Goal: Use online tool/utility: Utilize a website feature to perform a specific function

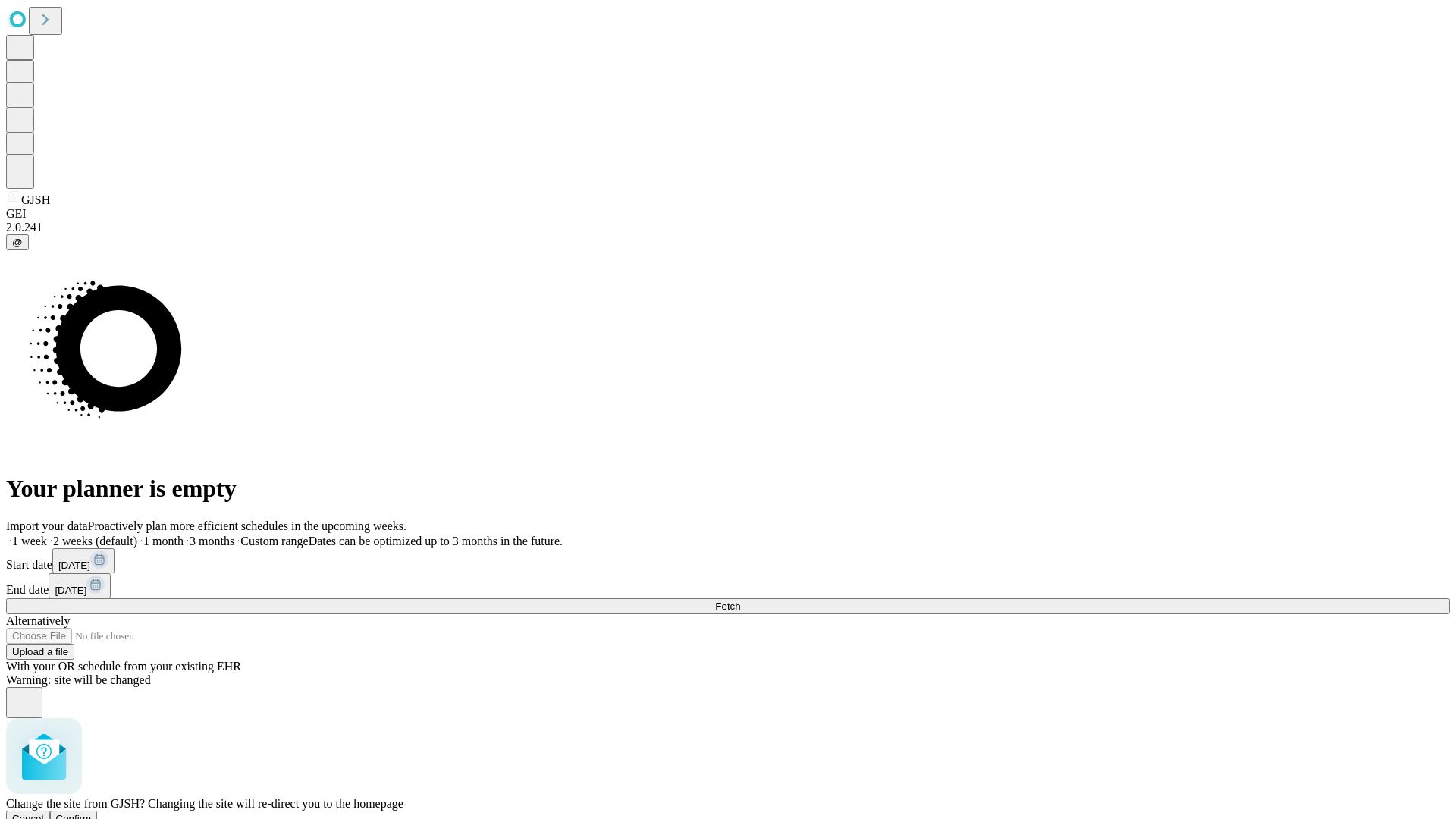
click at [91, 813] on span "Confirm" at bounding box center [74, 818] width 36 height 11
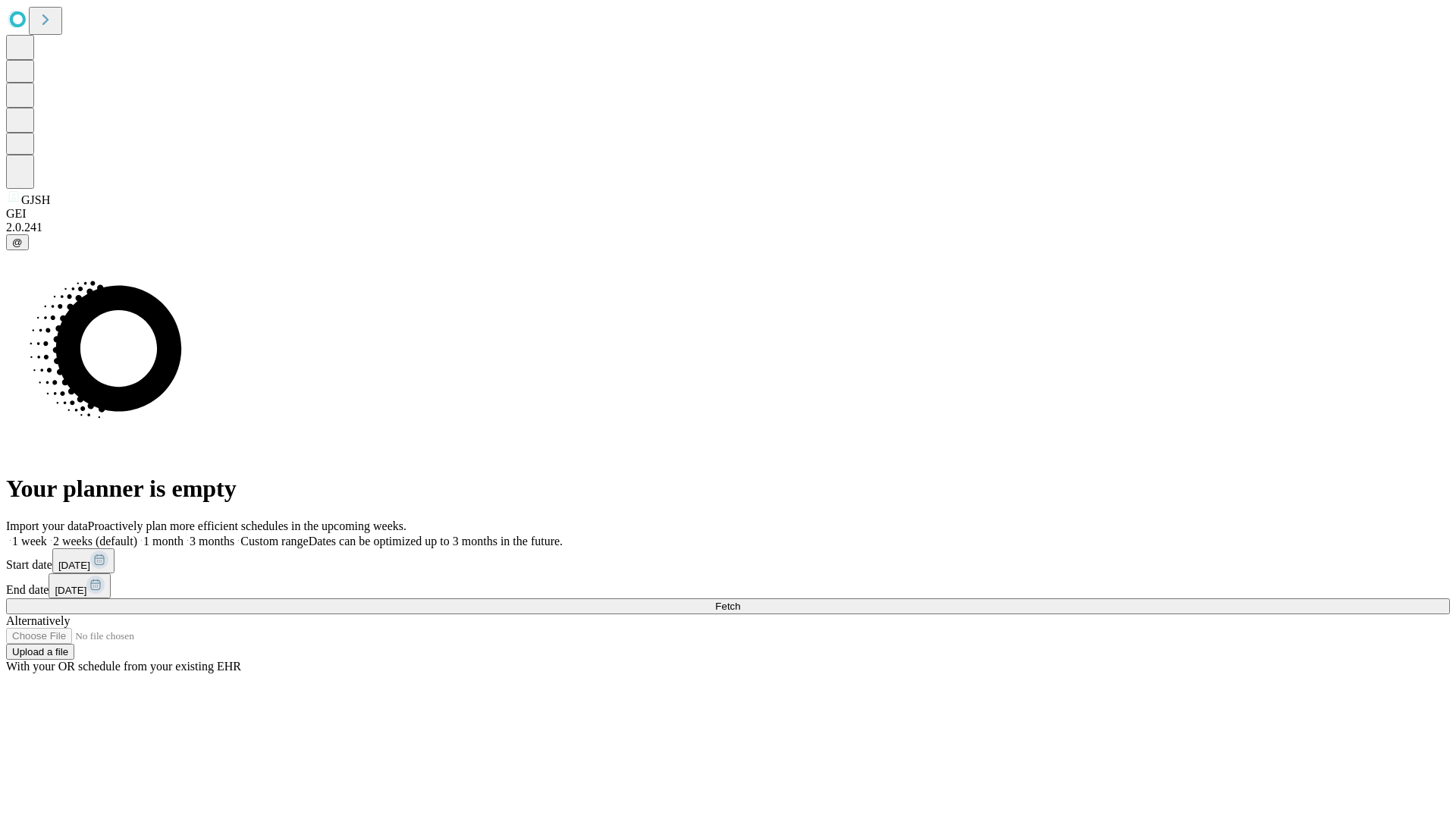
click at [184, 535] on label "1 month" at bounding box center [161, 541] width 46 height 13
click at [740, 600] on span "Fetch" at bounding box center [727, 606] width 25 height 11
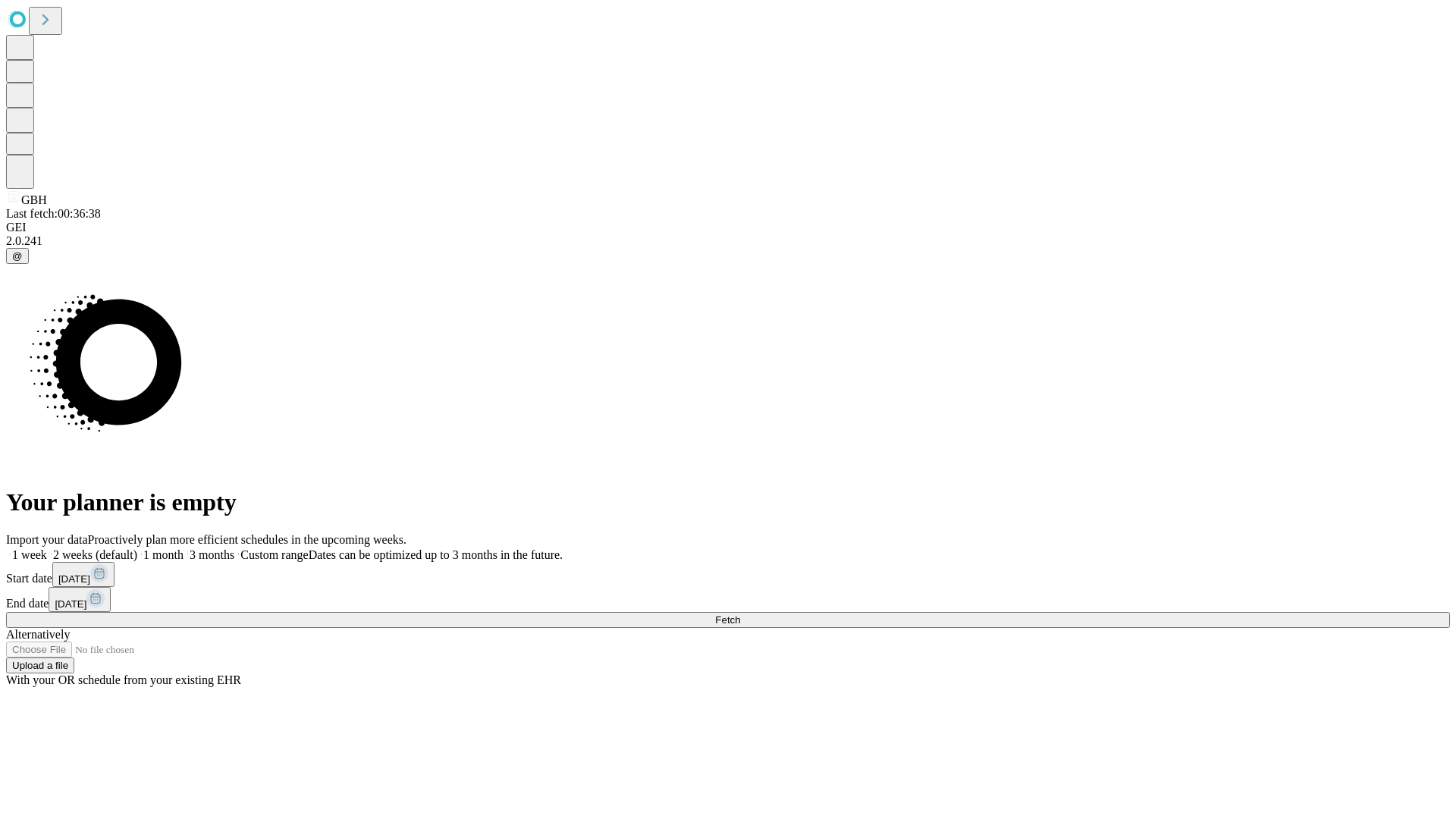
click at [184, 548] on label "1 month" at bounding box center [161, 555] width 46 height 13
click at [740, 614] on span "Fetch" at bounding box center [727, 620] width 25 height 11
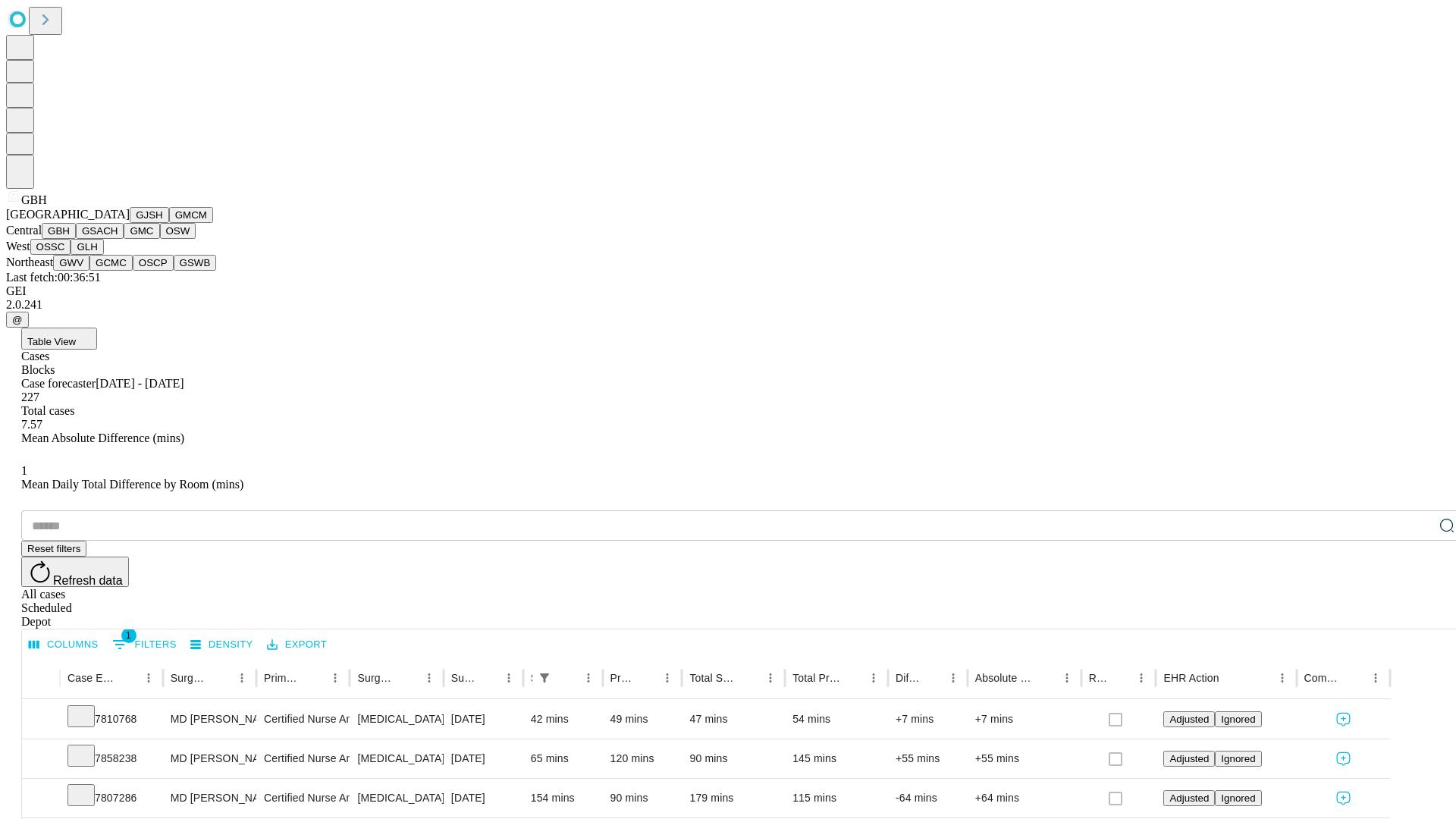
click at [117, 239] on button "GSACH" at bounding box center [100, 230] width 48 height 16
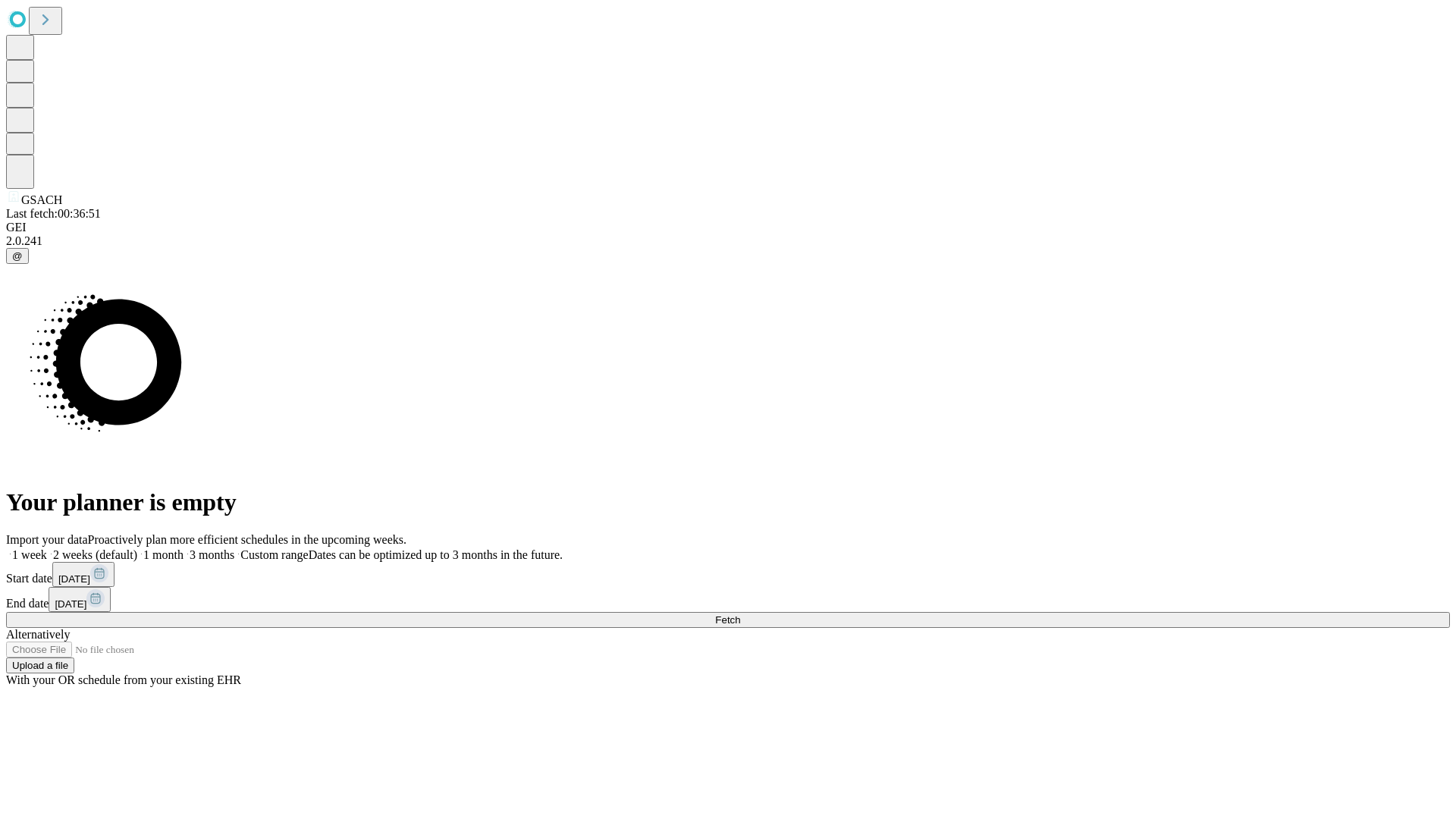
click at [184, 548] on label "1 month" at bounding box center [161, 555] width 46 height 13
click at [740, 614] on span "Fetch" at bounding box center [727, 620] width 25 height 11
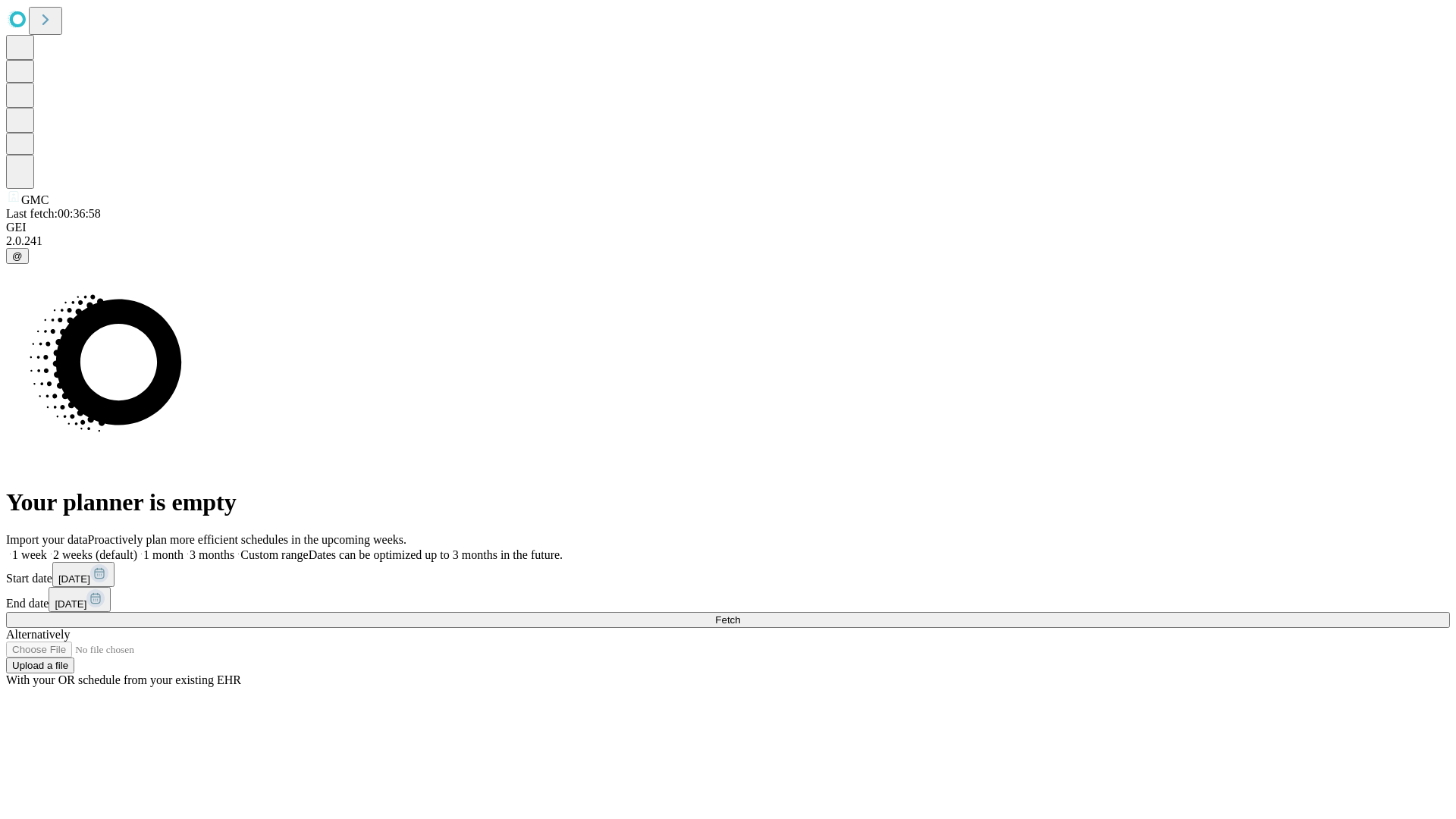
click at [184, 548] on label "1 month" at bounding box center [161, 555] width 46 height 13
click at [740, 614] on span "Fetch" at bounding box center [727, 620] width 25 height 11
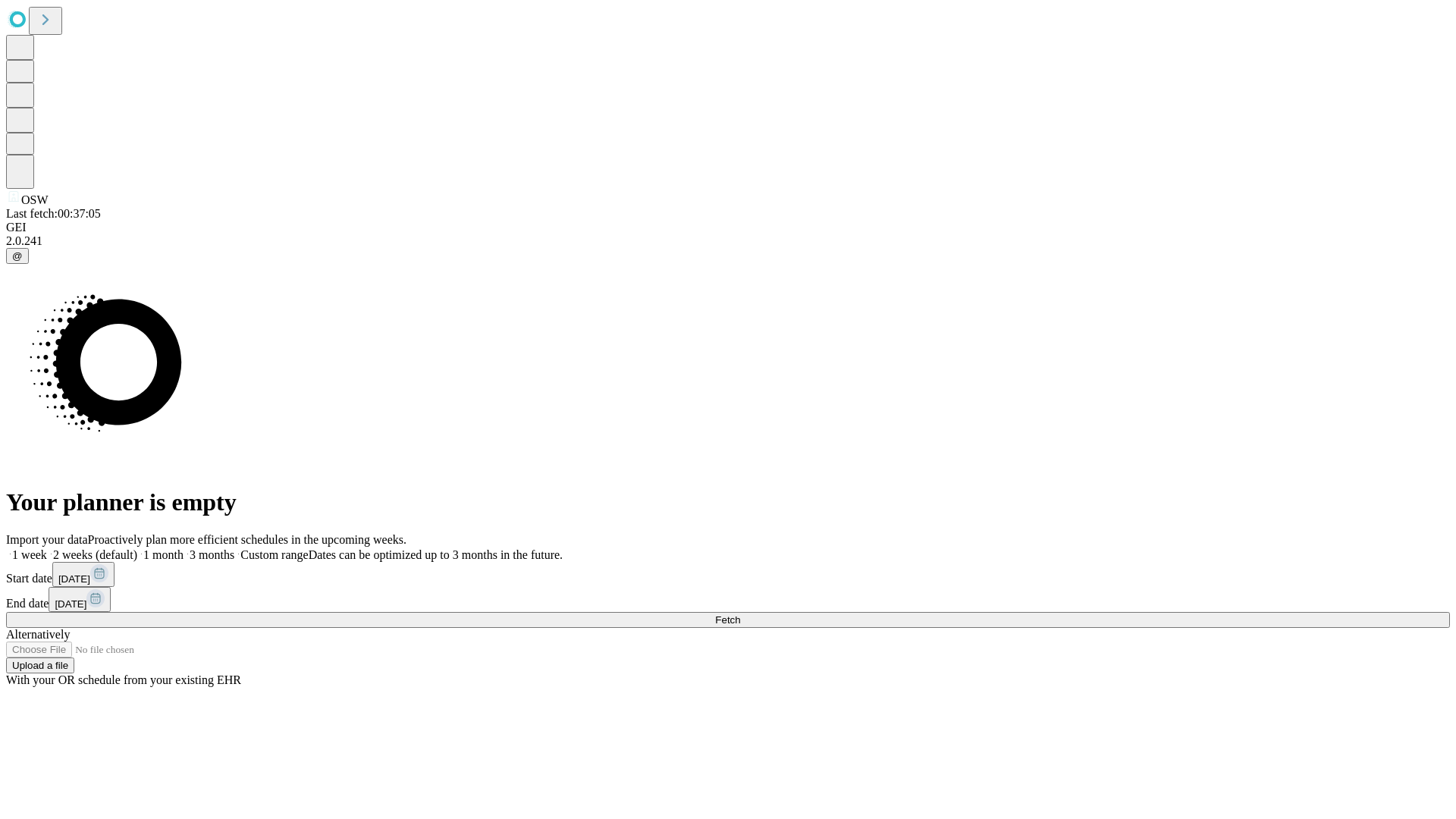
click at [184, 548] on label "1 month" at bounding box center [161, 555] width 46 height 13
click at [740, 614] on span "Fetch" at bounding box center [727, 620] width 25 height 11
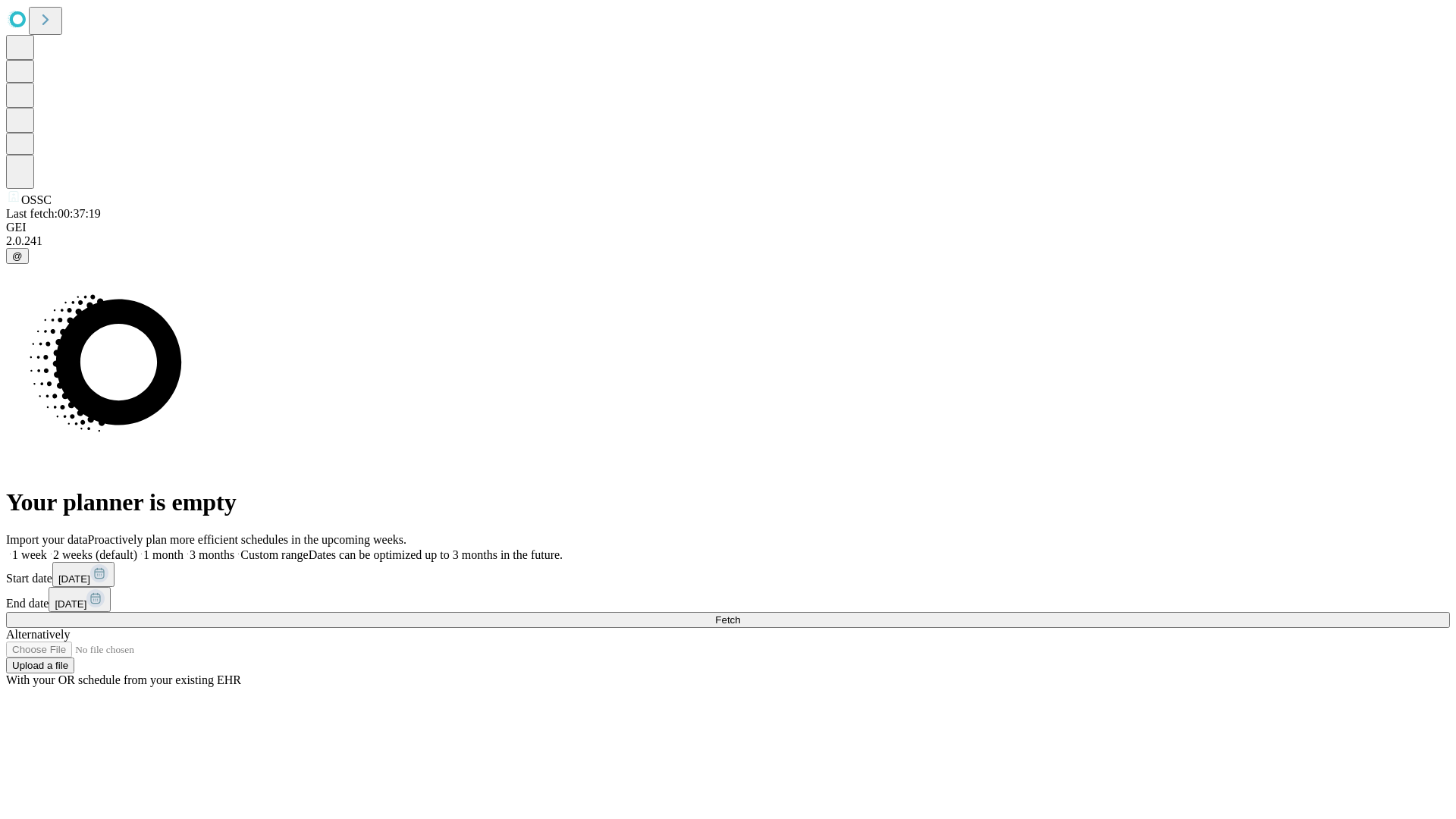
click at [184, 548] on label "1 month" at bounding box center [161, 555] width 46 height 13
click at [740, 614] on span "Fetch" at bounding box center [727, 620] width 25 height 11
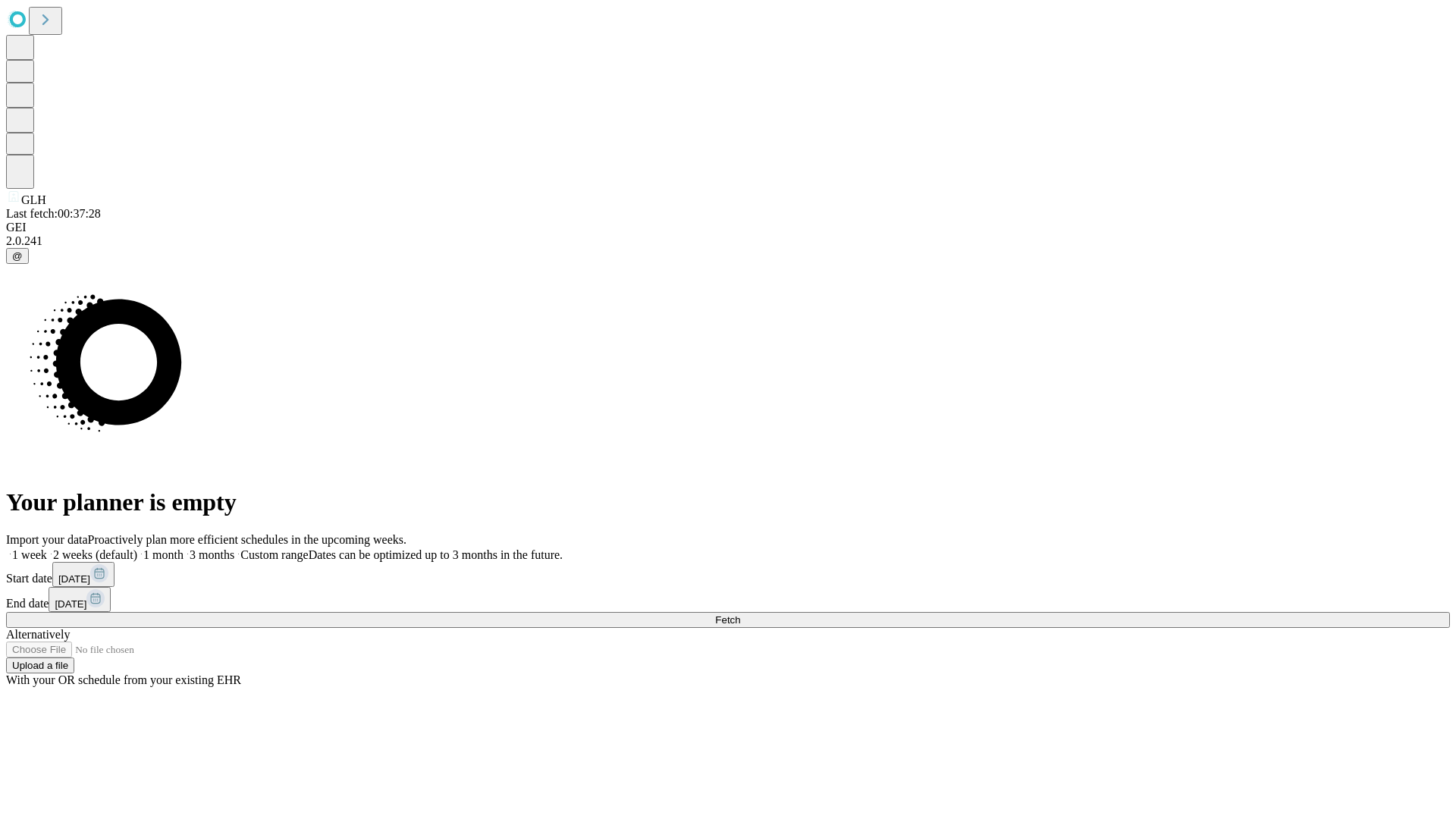
click at [184, 548] on label "1 month" at bounding box center [161, 555] width 46 height 13
click at [740, 614] on span "Fetch" at bounding box center [727, 620] width 25 height 11
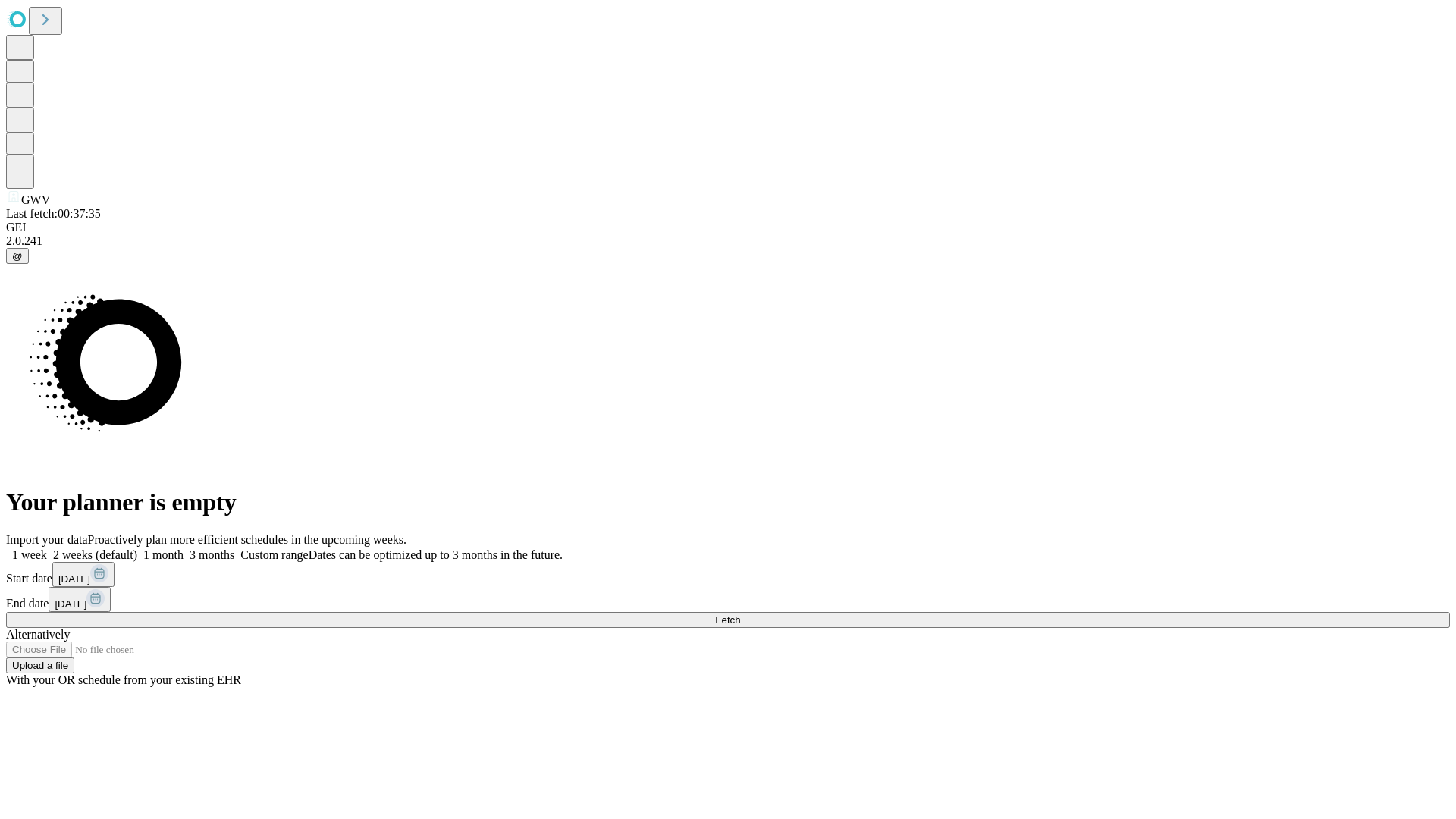
click at [184, 548] on label "1 month" at bounding box center [161, 555] width 46 height 13
click at [740, 614] on span "Fetch" at bounding box center [727, 620] width 25 height 11
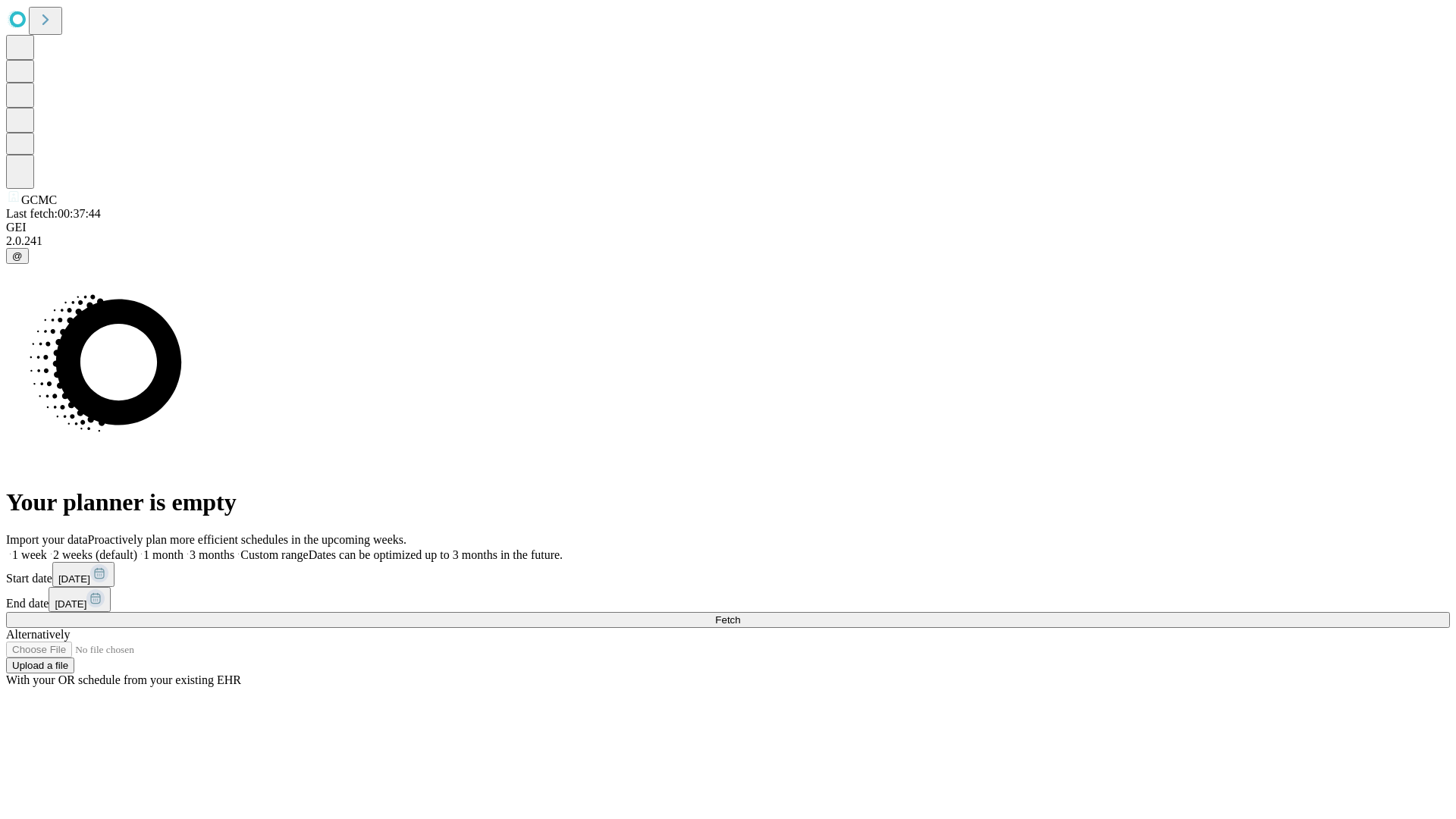
click at [740, 614] on span "Fetch" at bounding box center [727, 620] width 25 height 11
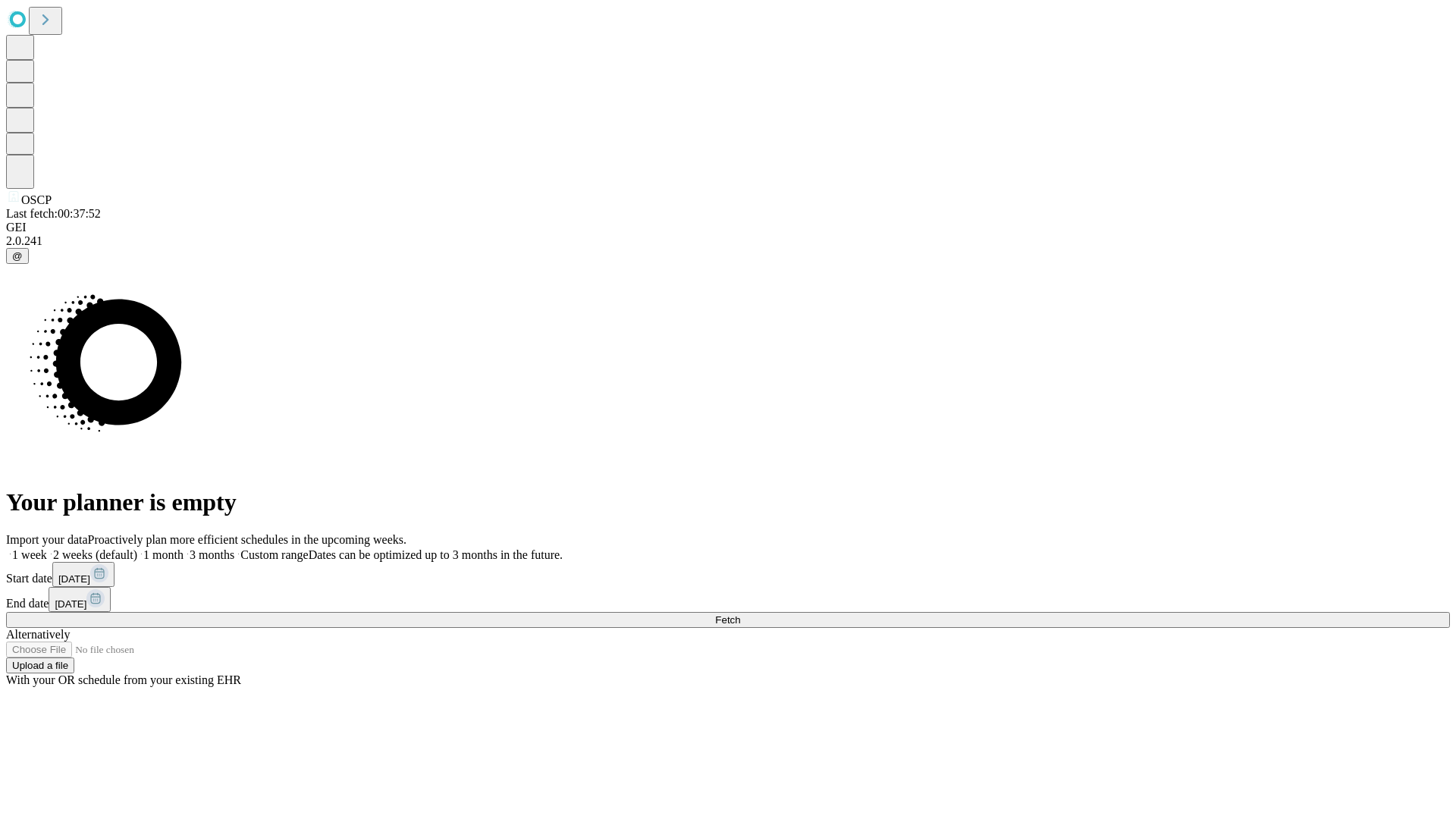
click at [184, 548] on label "1 month" at bounding box center [161, 555] width 46 height 13
click at [740, 614] on span "Fetch" at bounding box center [727, 620] width 25 height 11
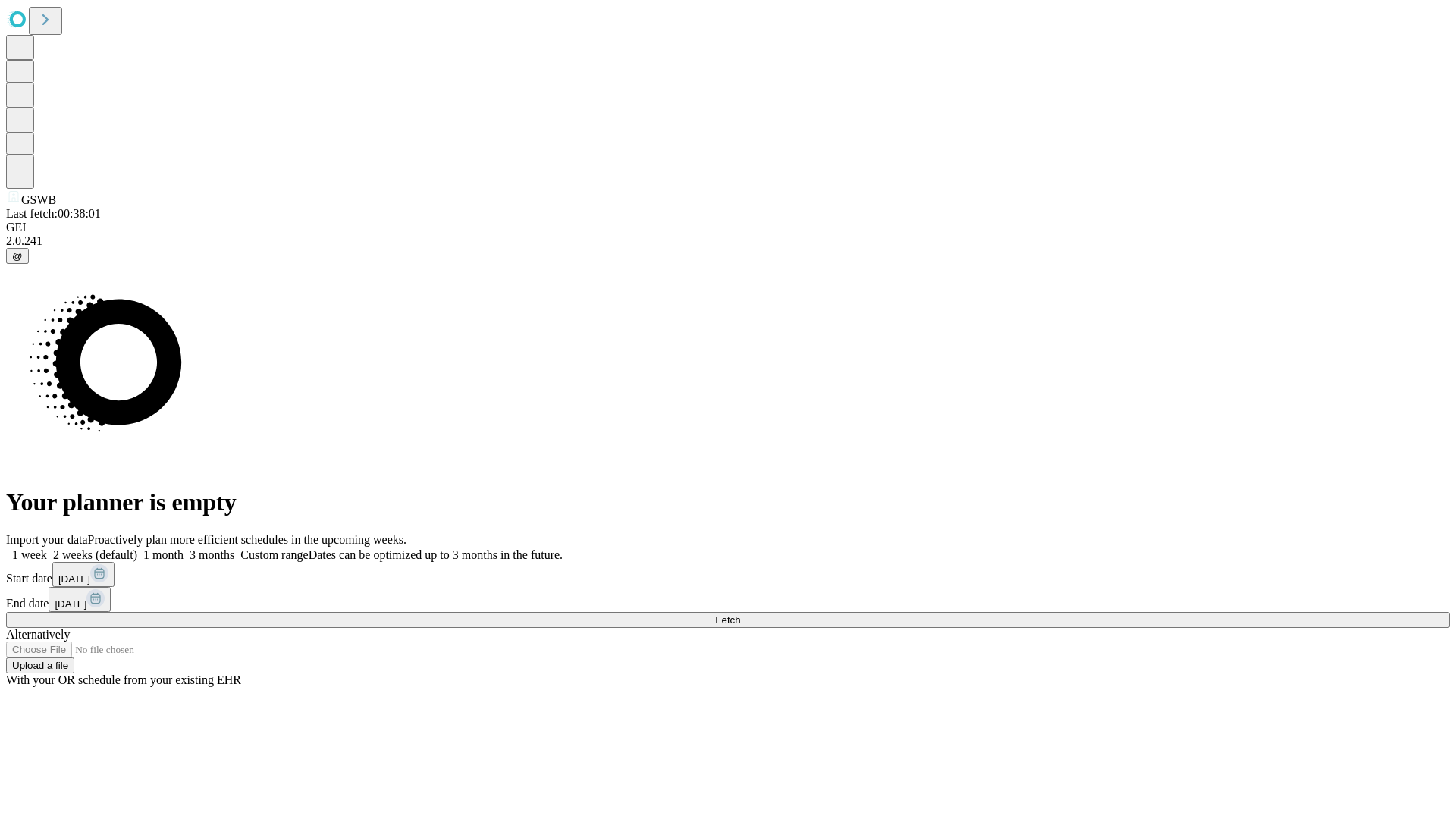
click at [184, 548] on label "1 month" at bounding box center [161, 555] width 46 height 13
click at [740, 614] on span "Fetch" at bounding box center [727, 620] width 25 height 11
